Goal: Navigation & Orientation: Find specific page/section

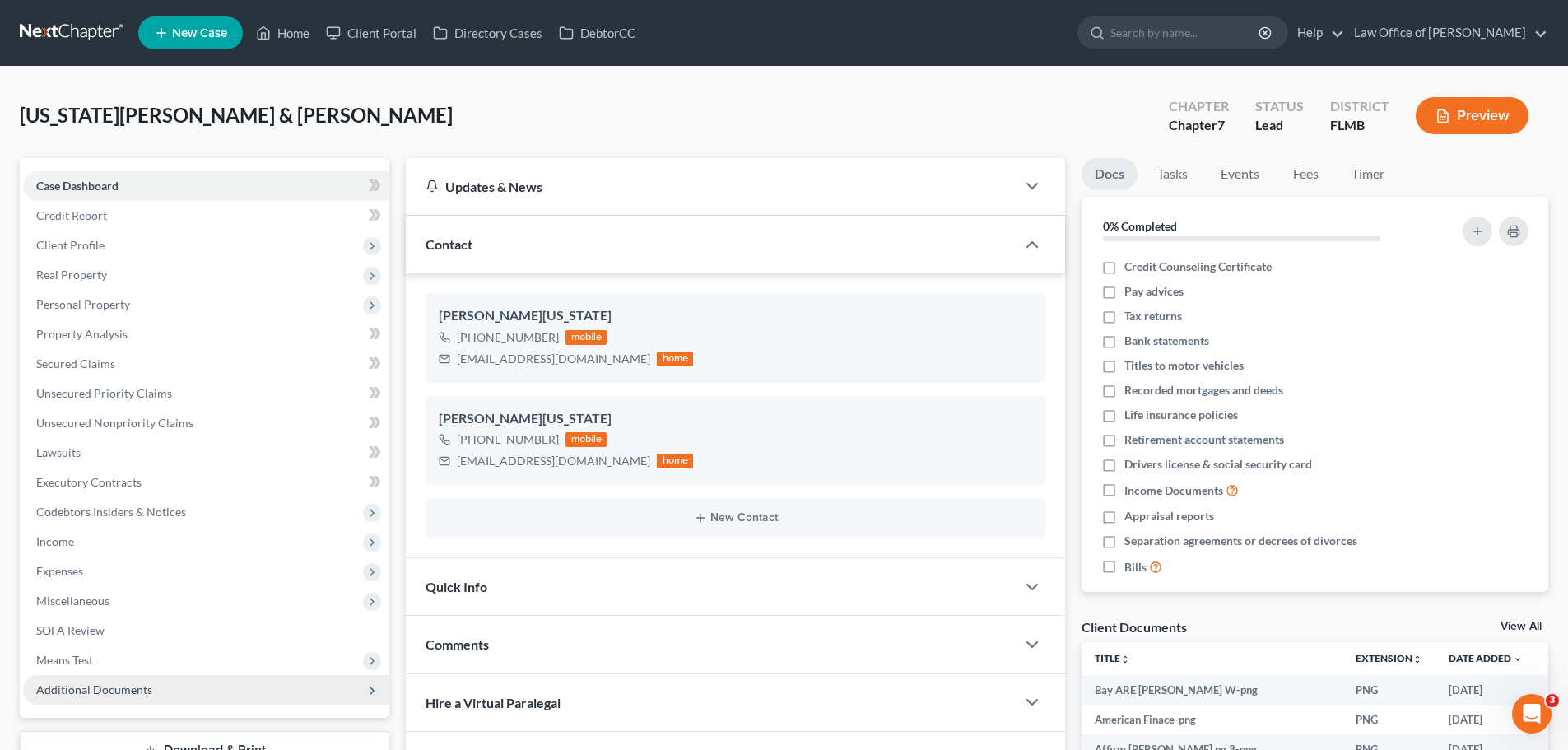
click at [127, 693] on span "Additional Documents" at bounding box center [94, 689] width 116 height 14
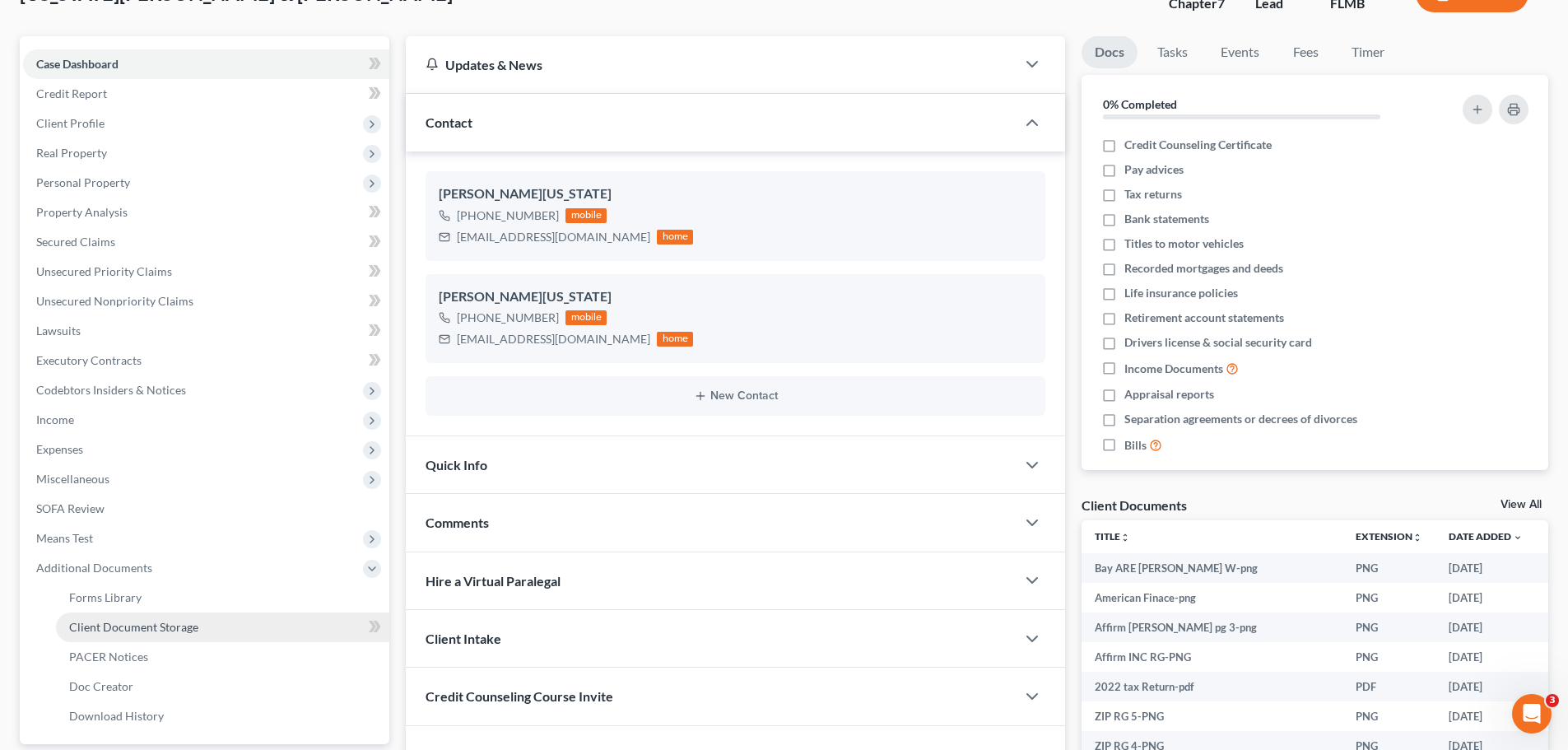
scroll to position [246, 0]
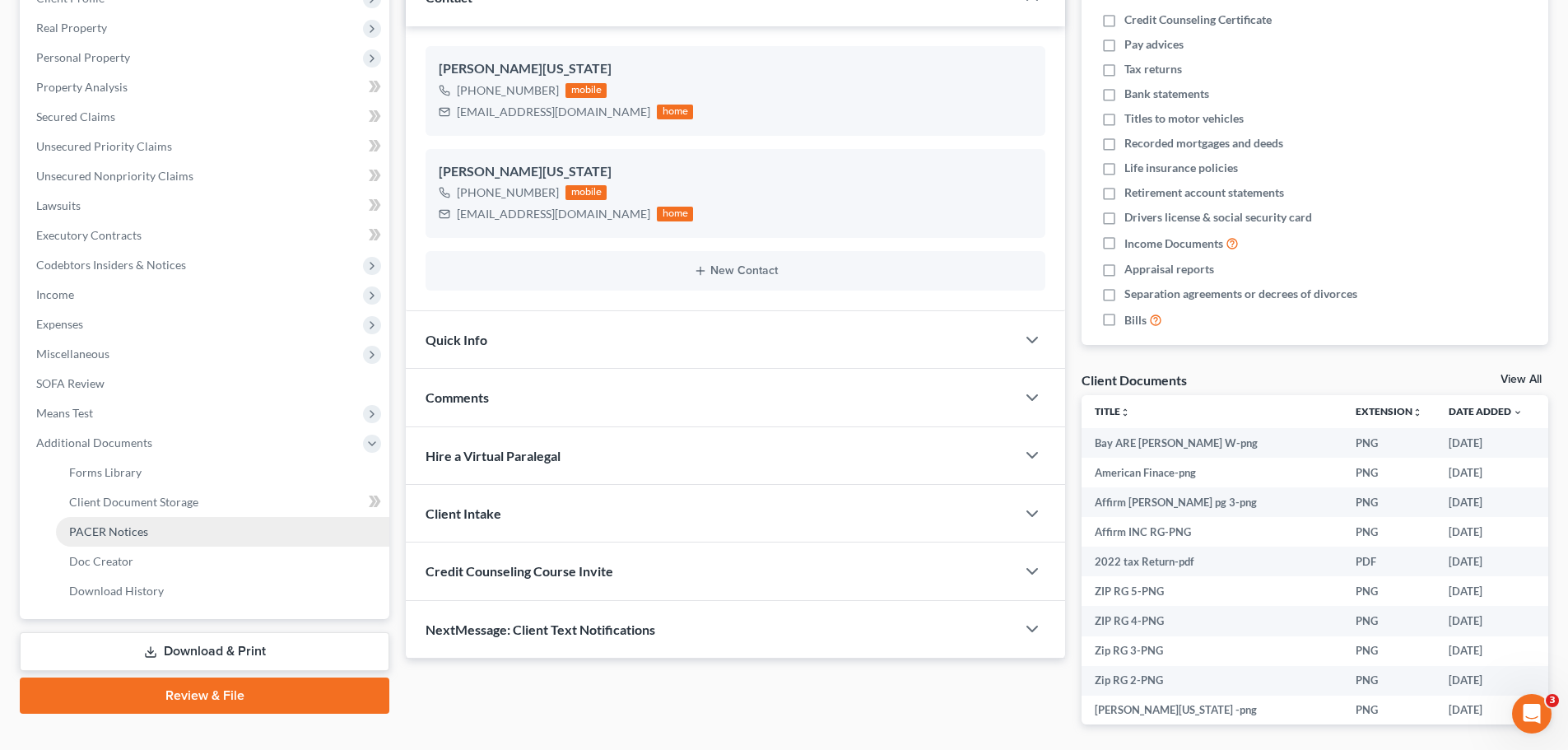
click at [99, 538] on span "PACER Notices" at bounding box center [109, 531] width 79 height 14
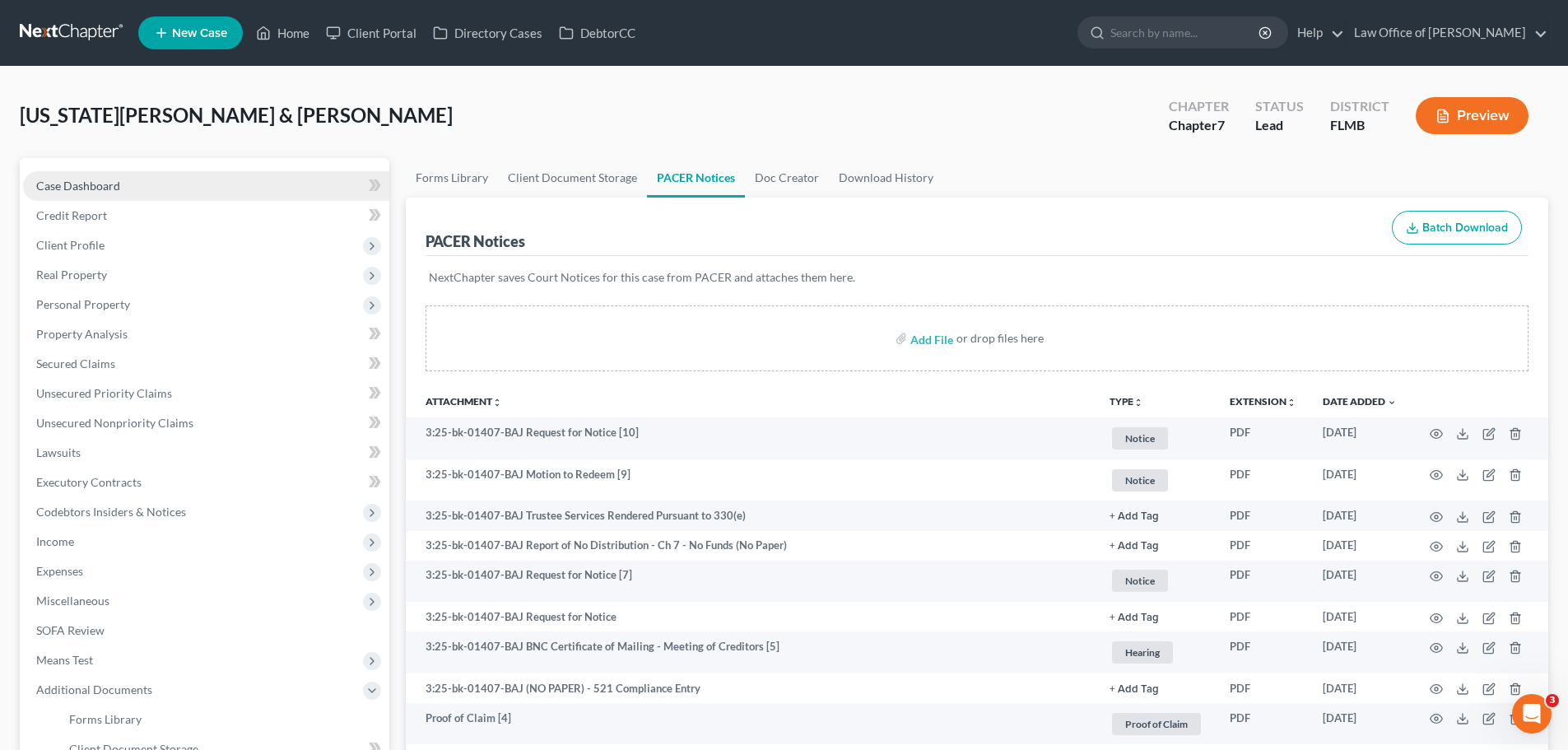
click at [85, 187] on span "Case Dashboard" at bounding box center [78, 186] width 84 height 14
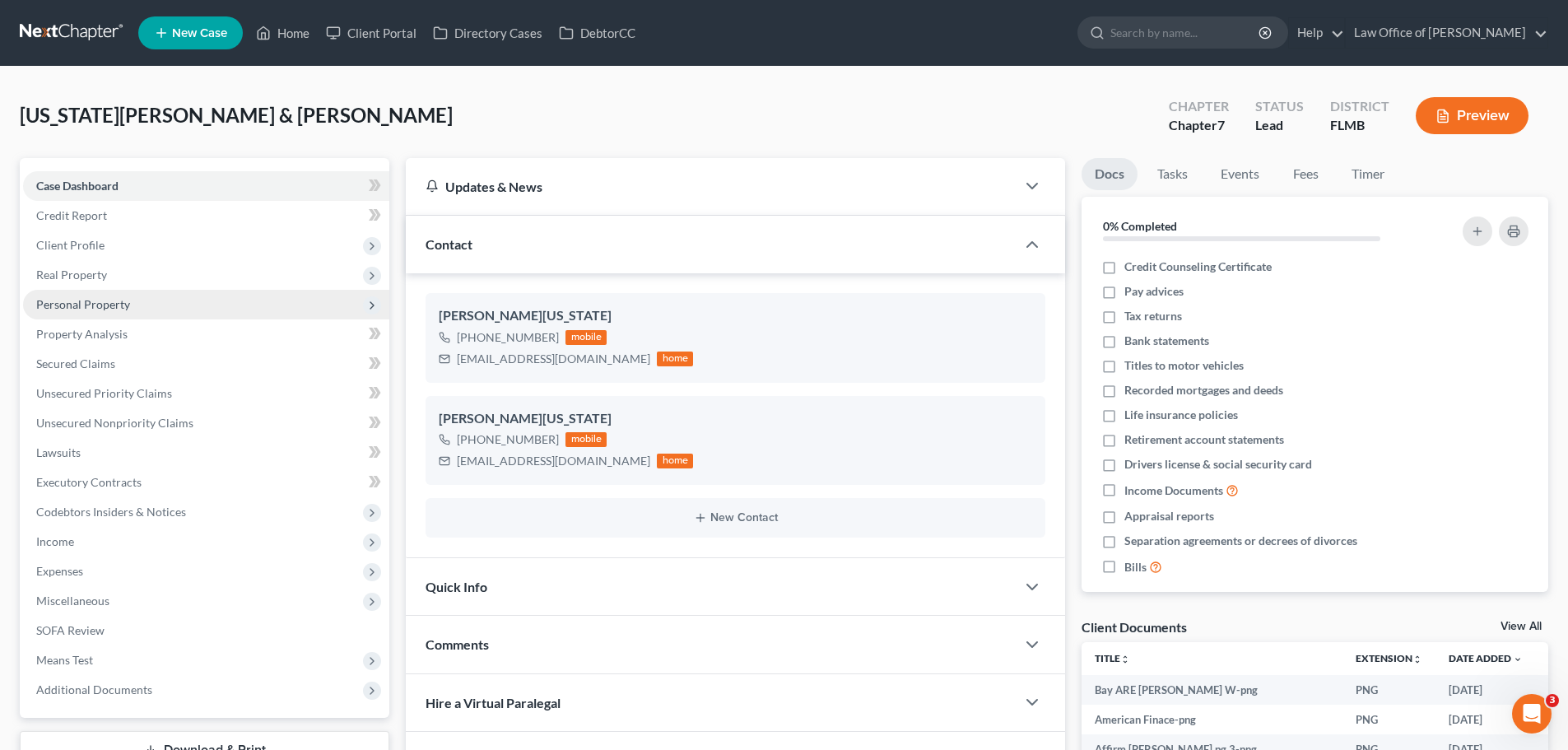
click at [106, 309] on span "Personal Property" at bounding box center [83, 304] width 94 height 14
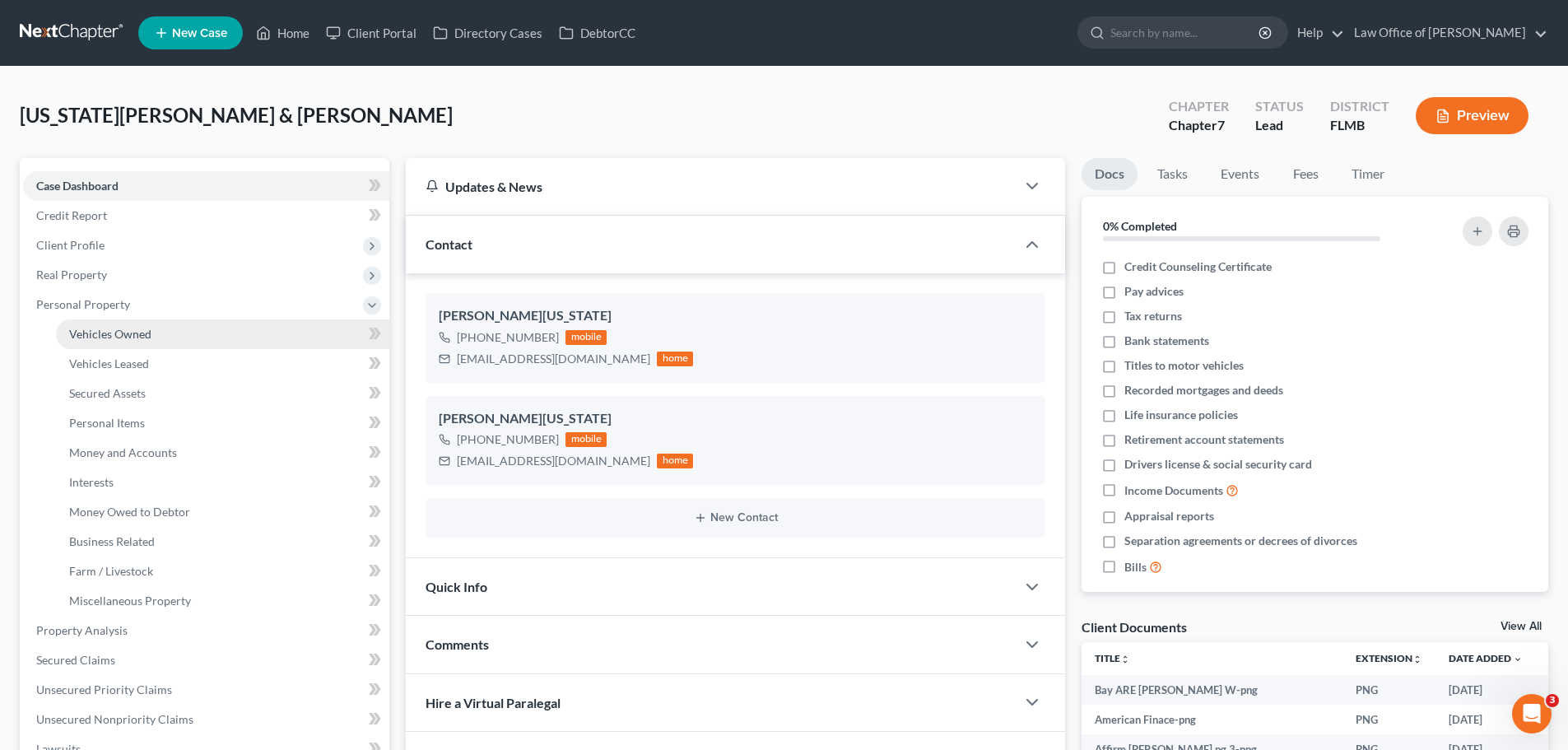
click at [89, 340] on link "Vehicles Owned" at bounding box center [222, 334] width 334 height 29
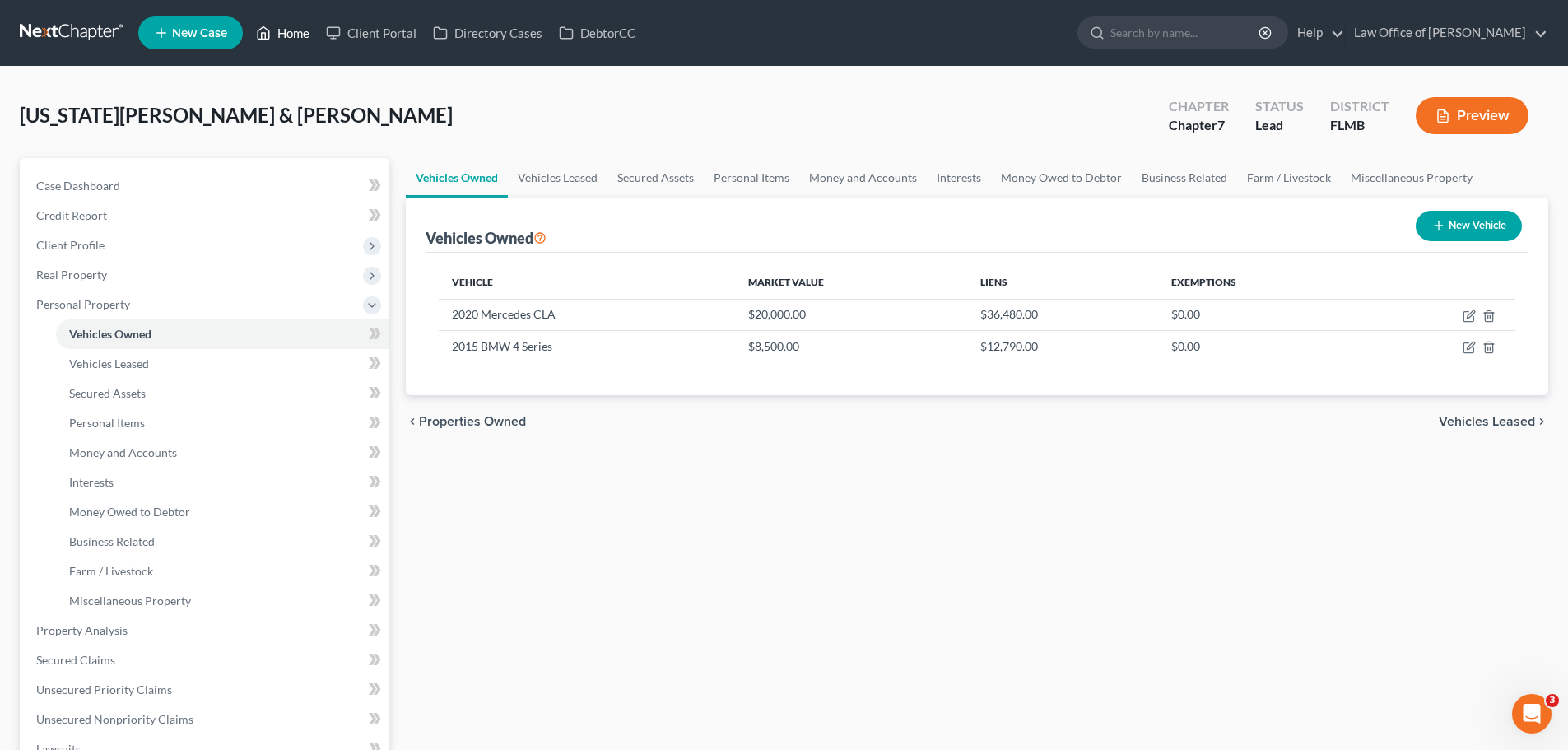
click at [259, 36] on icon at bounding box center [264, 33] width 12 height 13
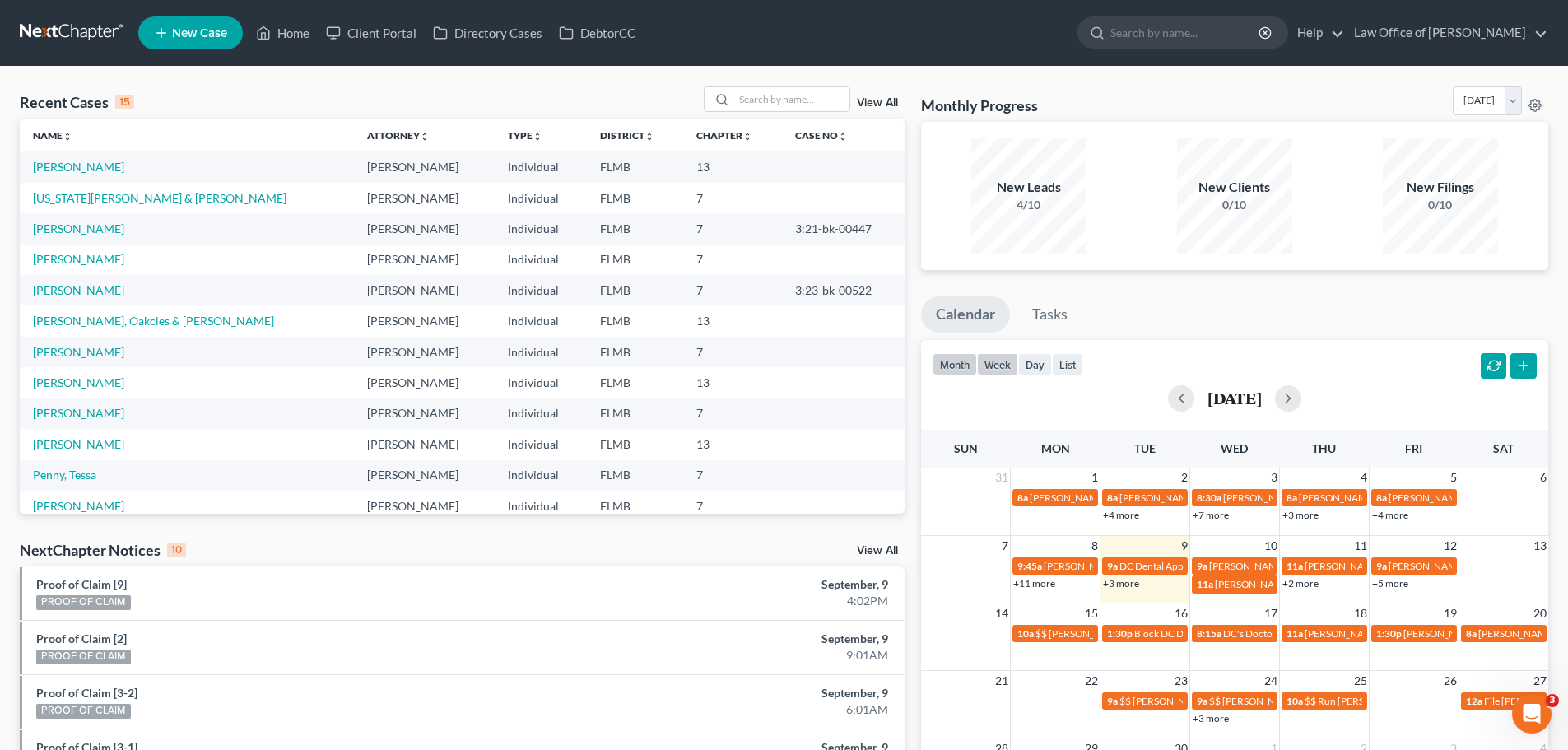
click at [996, 367] on button "week" at bounding box center [998, 364] width 41 height 22
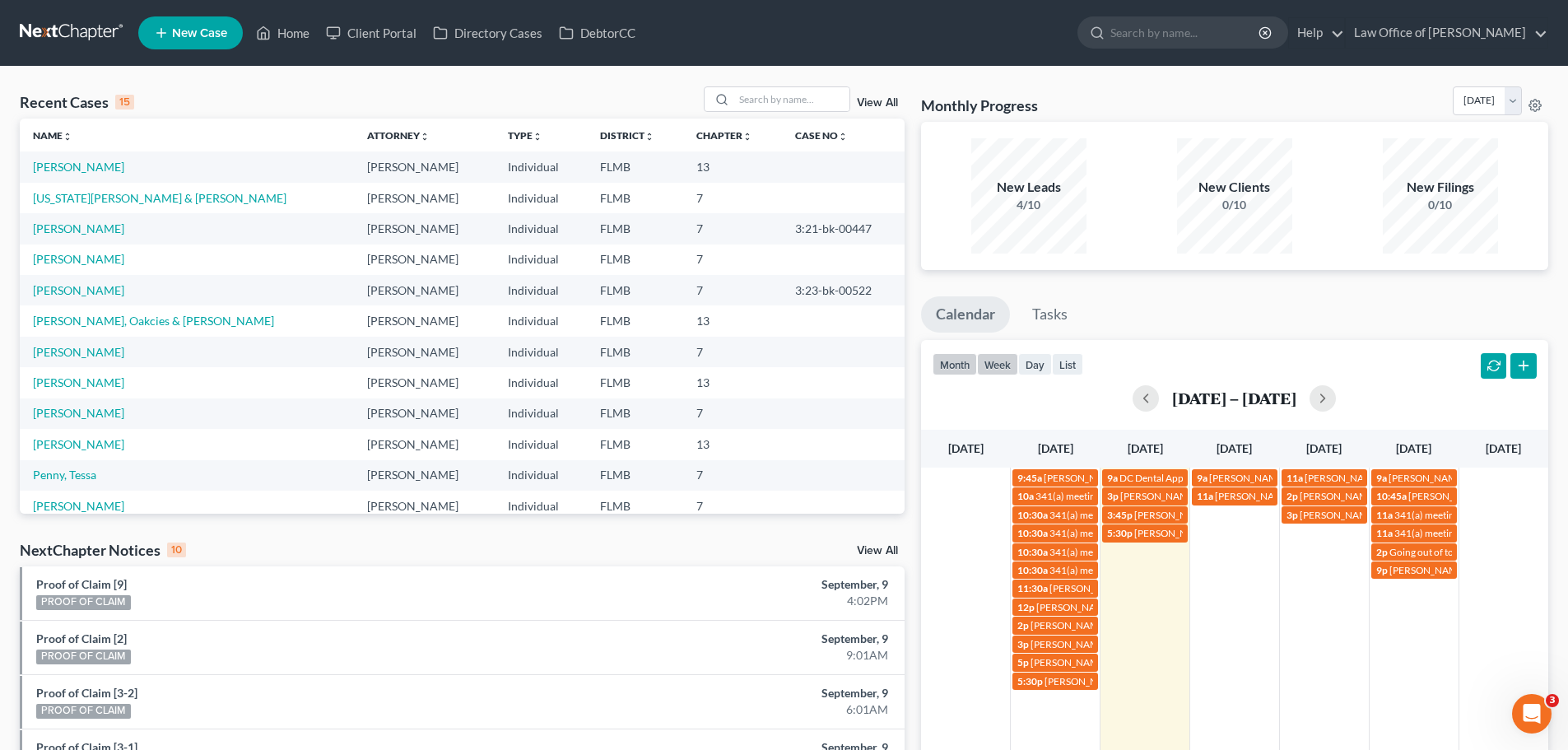
click at [949, 365] on button "month" at bounding box center [955, 364] width 44 height 22
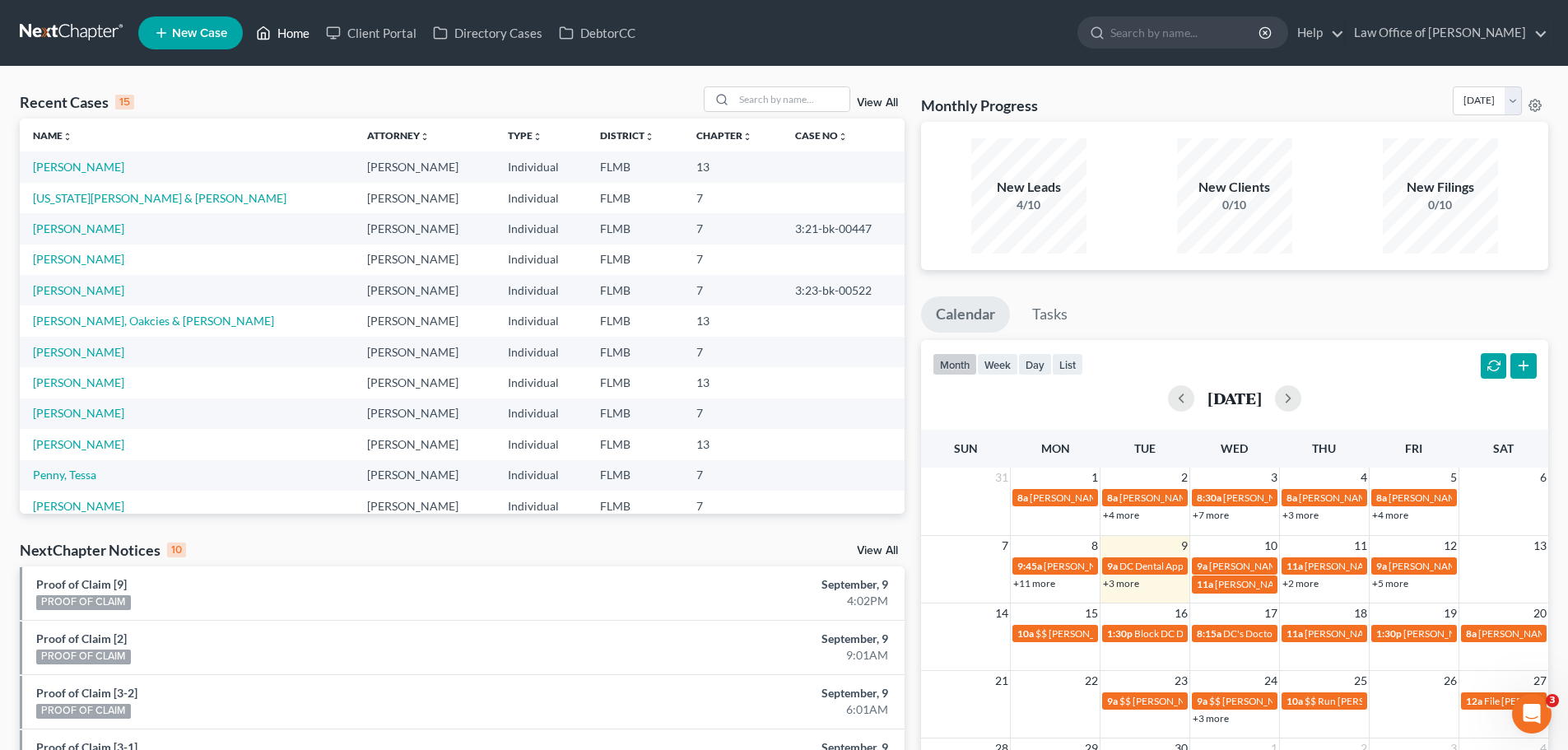
click at [280, 27] on link "Home" at bounding box center [283, 33] width 70 height 29
click at [992, 371] on button "week" at bounding box center [998, 364] width 41 height 22
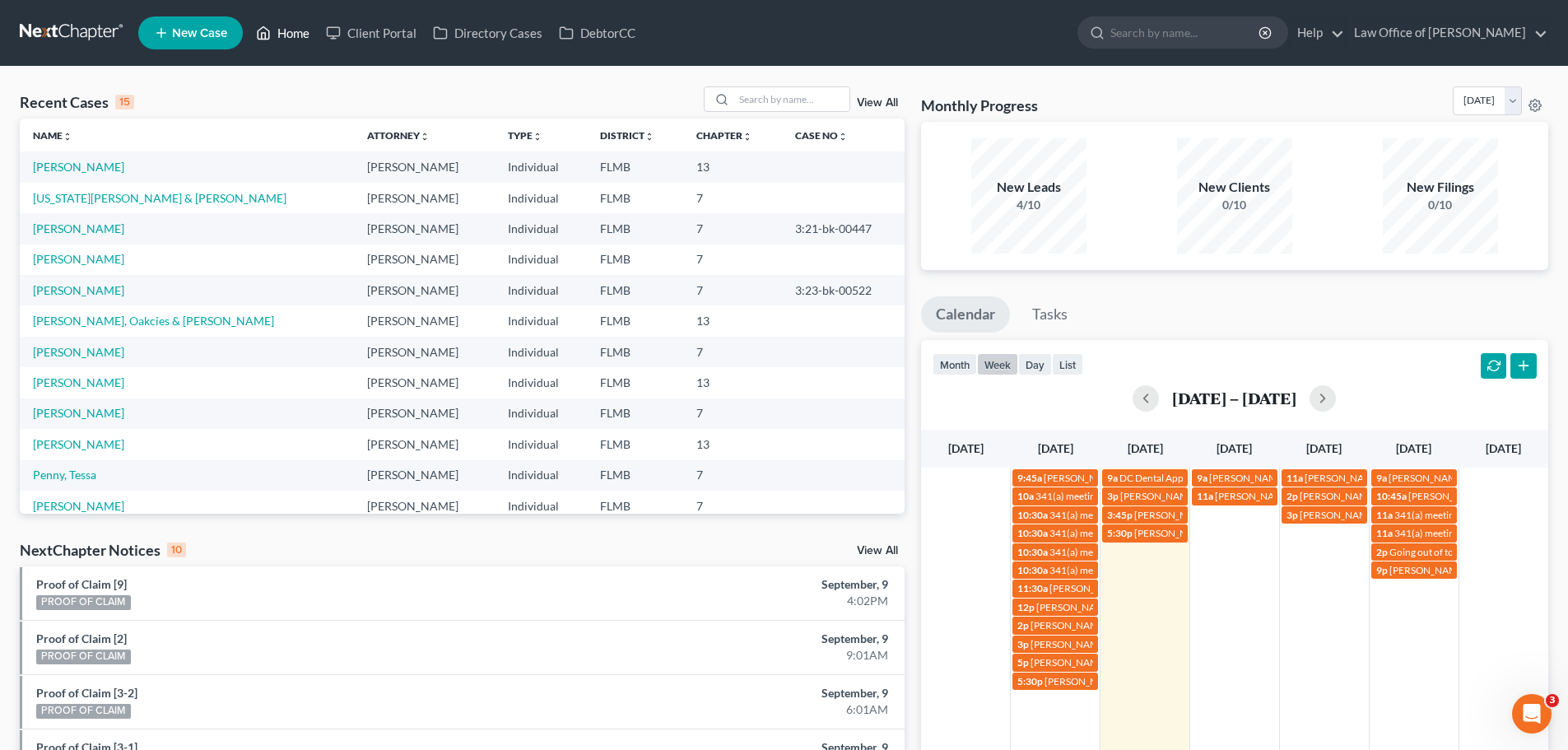
click at [270, 25] on icon at bounding box center [263, 33] width 15 height 20
click at [273, 28] on link "Home" at bounding box center [283, 33] width 70 height 29
